Goal: Navigation & Orientation: Find specific page/section

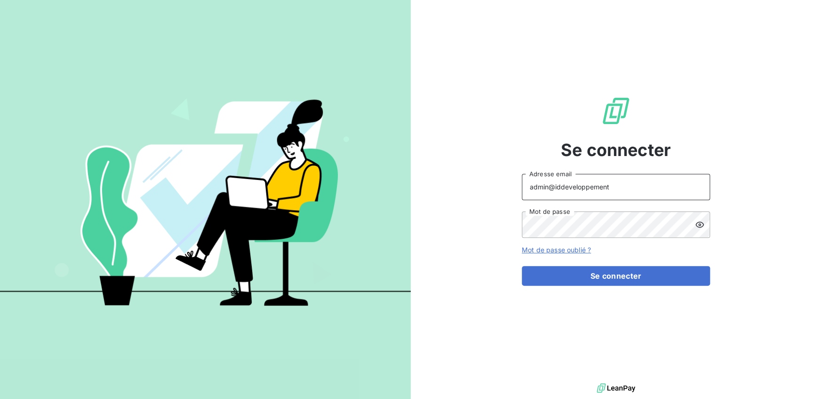
click at [611, 189] on input "admin@iddeveloppement" at bounding box center [616, 187] width 188 height 26
type input "admin@iddeveloppementpl"
click at [522, 266] on button "Se connecter" at bounding box center [616, 276] width 188 height 20
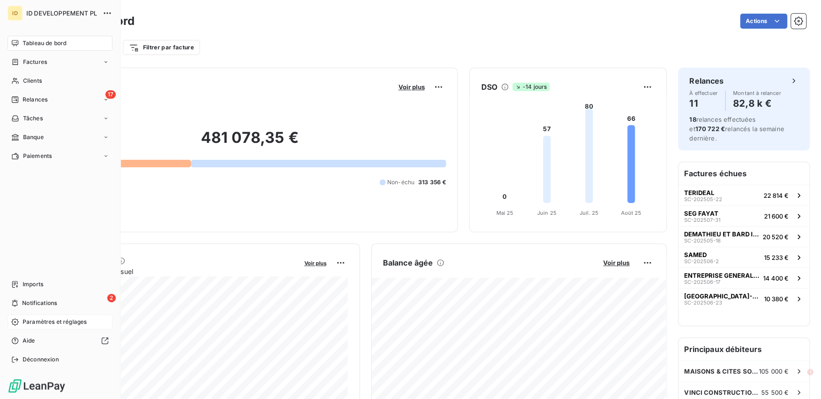
click at [38, 321] on span "Paramètres et réglages" at bounding box center [55, 322] width 64 height 8
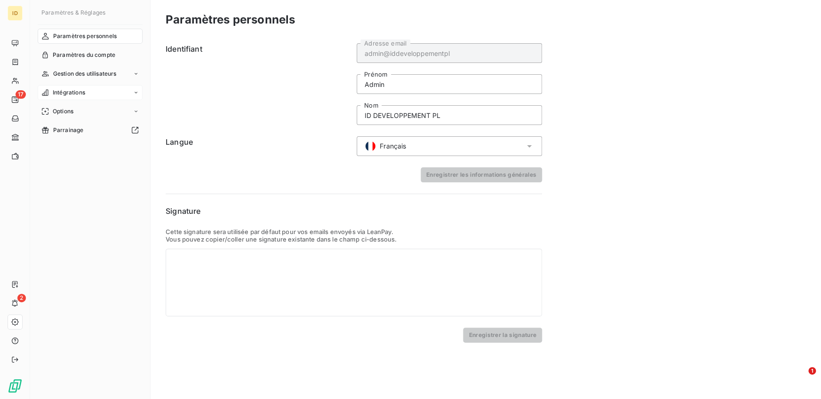
click at [76, 90] on span "Intégrations" at bounding box center [69, 92] width 32 height 8
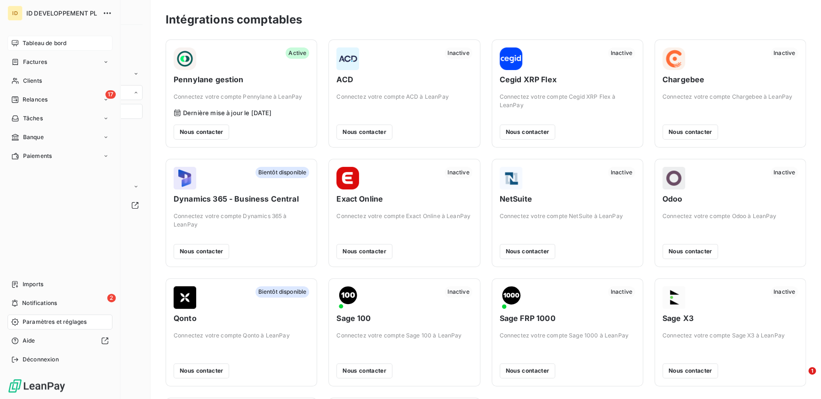
click at [56, 49] on div "Tableau de bord" at bounding box center [60, 43] width 105 height 15
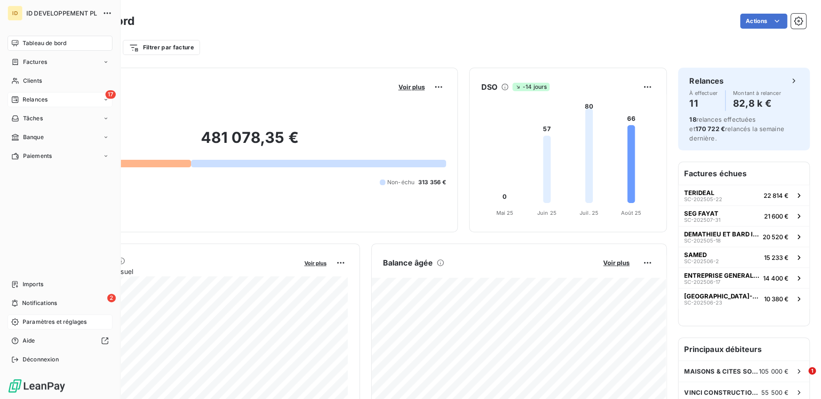
click at [46, 95] on span "Relances" at bounding box center [35, 99] width 25 height 8
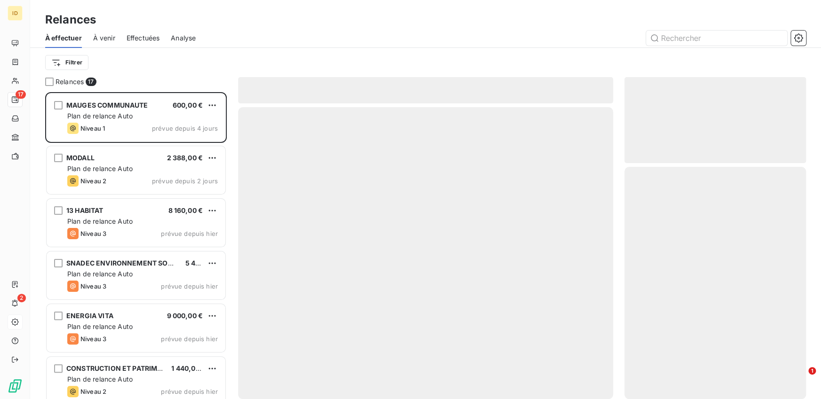
scroll to position [307, 182]
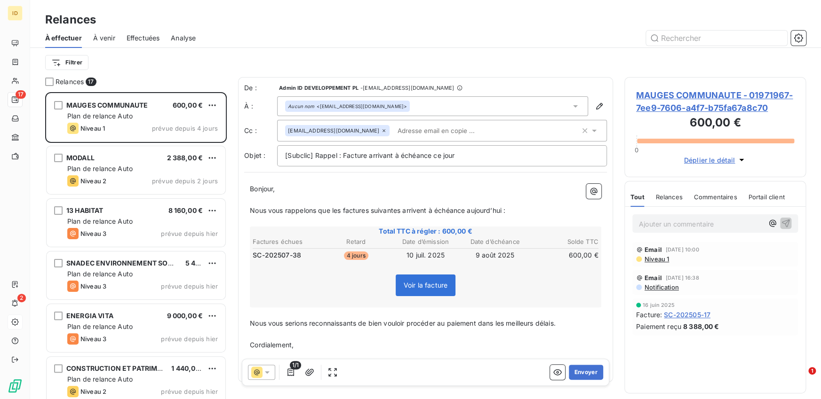
click at [149, 35] on span "Effectuées" at bounding box center [143, 37] width 33 height 9
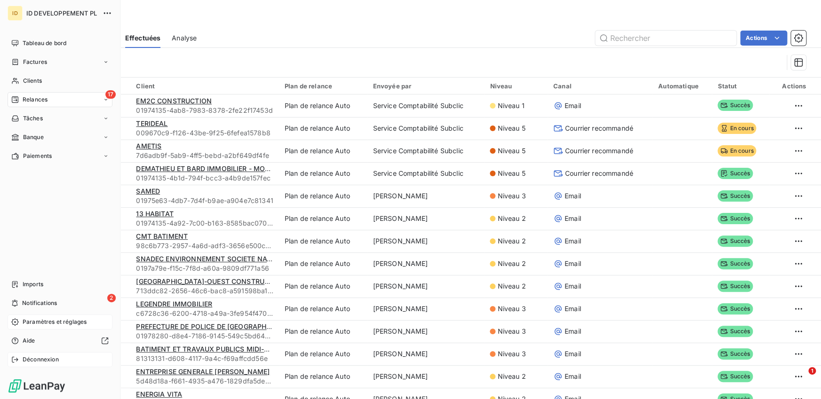
click at [18, 358] on icon at bounding box center [15, 360] width 8 height 8
